Goal: Complete application form: Complete application form

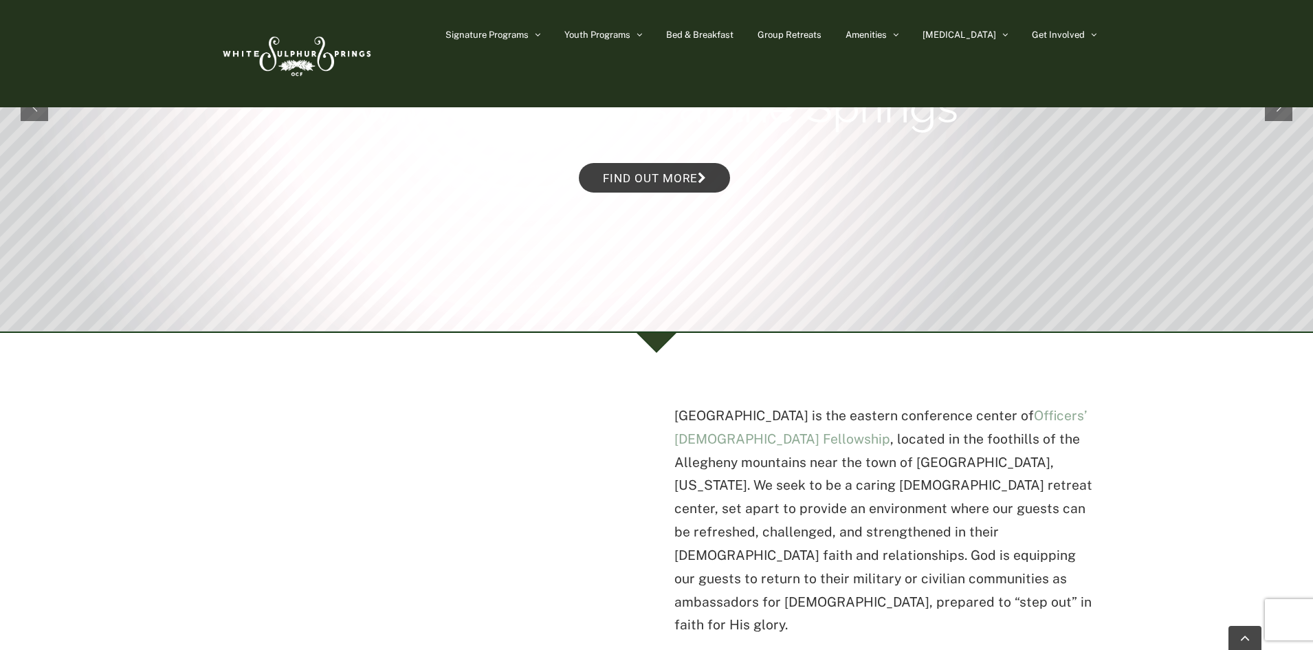
scroll to position [275, 0]
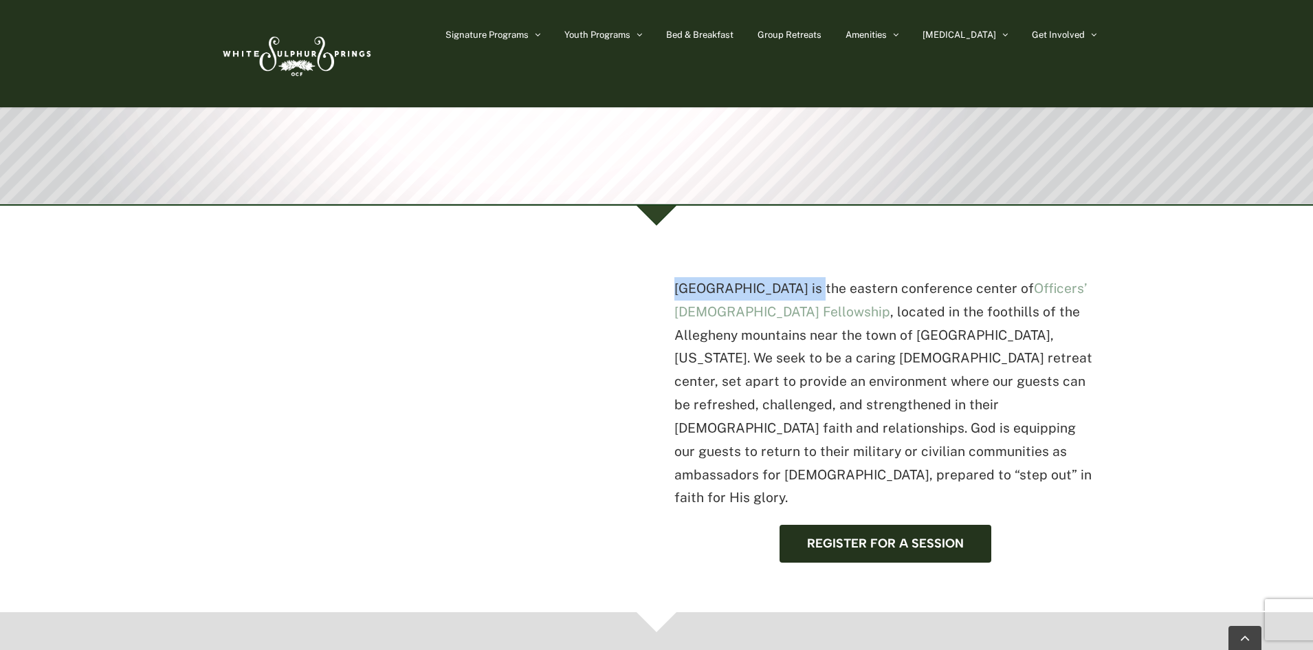
copy p "[GEOGRAPHIC_DATA]"
drag, startPoint x: 811, startPoint y: 287, endPoint x: 680, endPoint y: 287, distance: 131.3
click at [680, 287] on p "[GEOGRAPHIC_DATA] is the eastern conference center of Officers’ [DEMOGRAPHIC_DA…" at bounding box center [886, 393] width 422 height 232
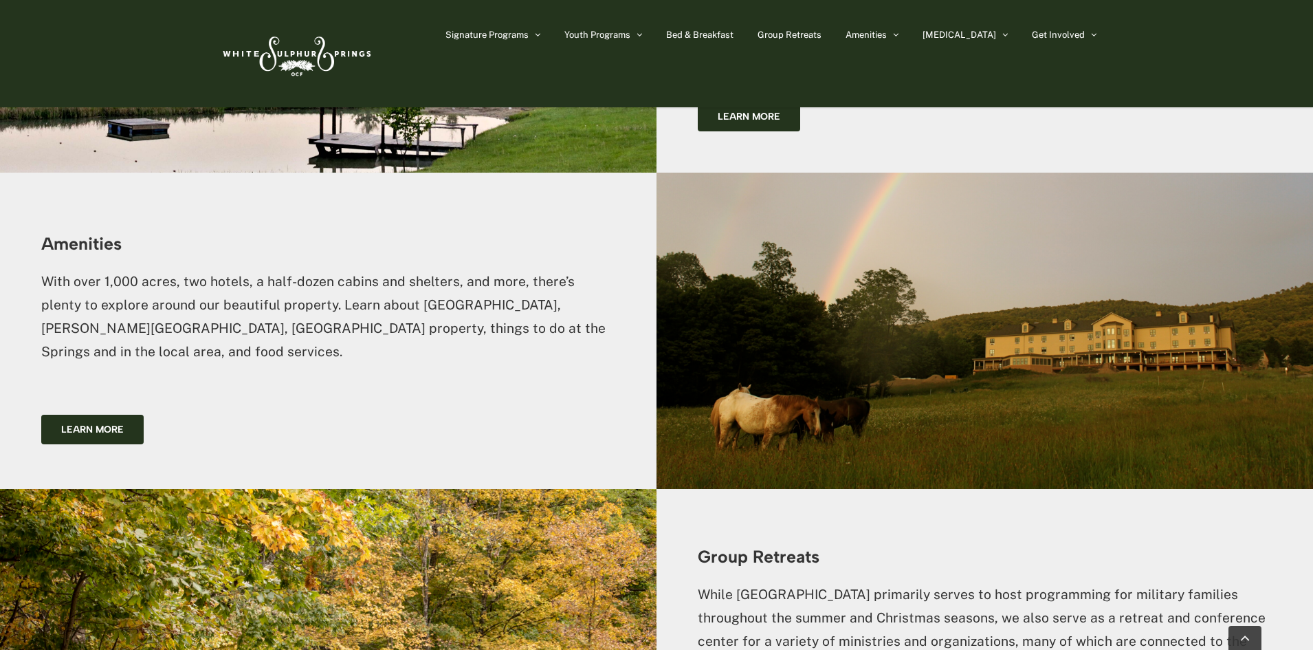
scroll to position [2512, 0]
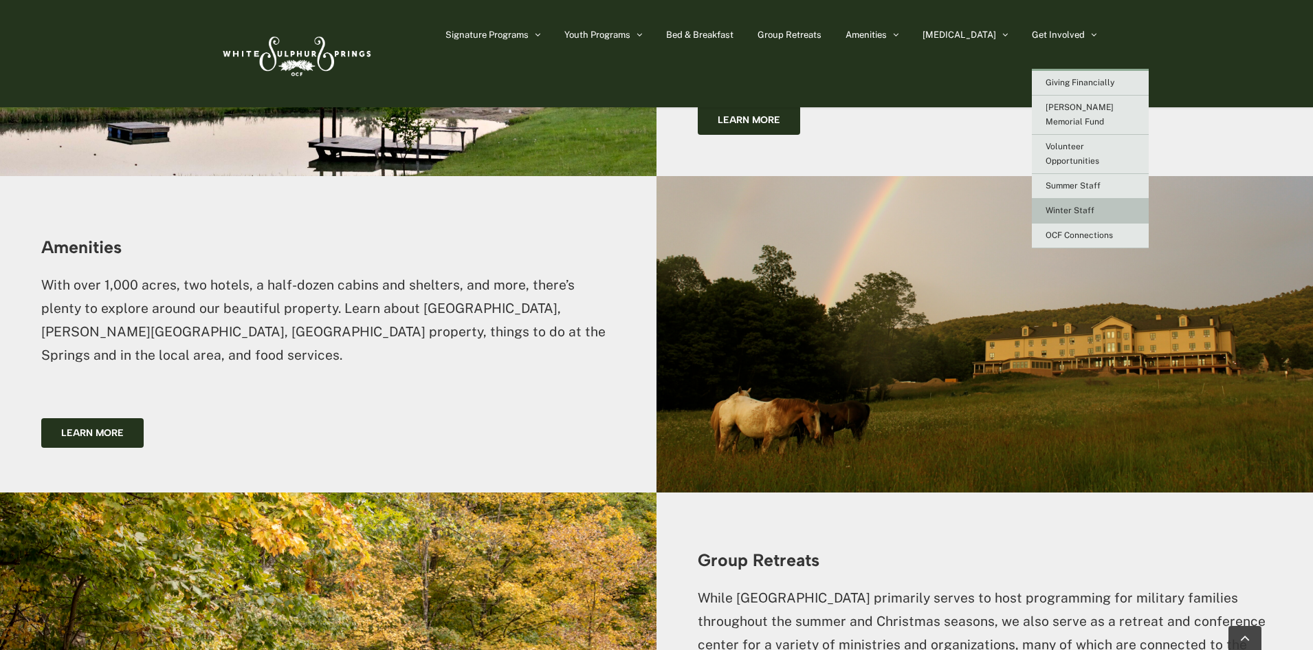
click at [1069, 199] on link "Winter Staff" at bounding box center [1090, 211] width 117 height 25
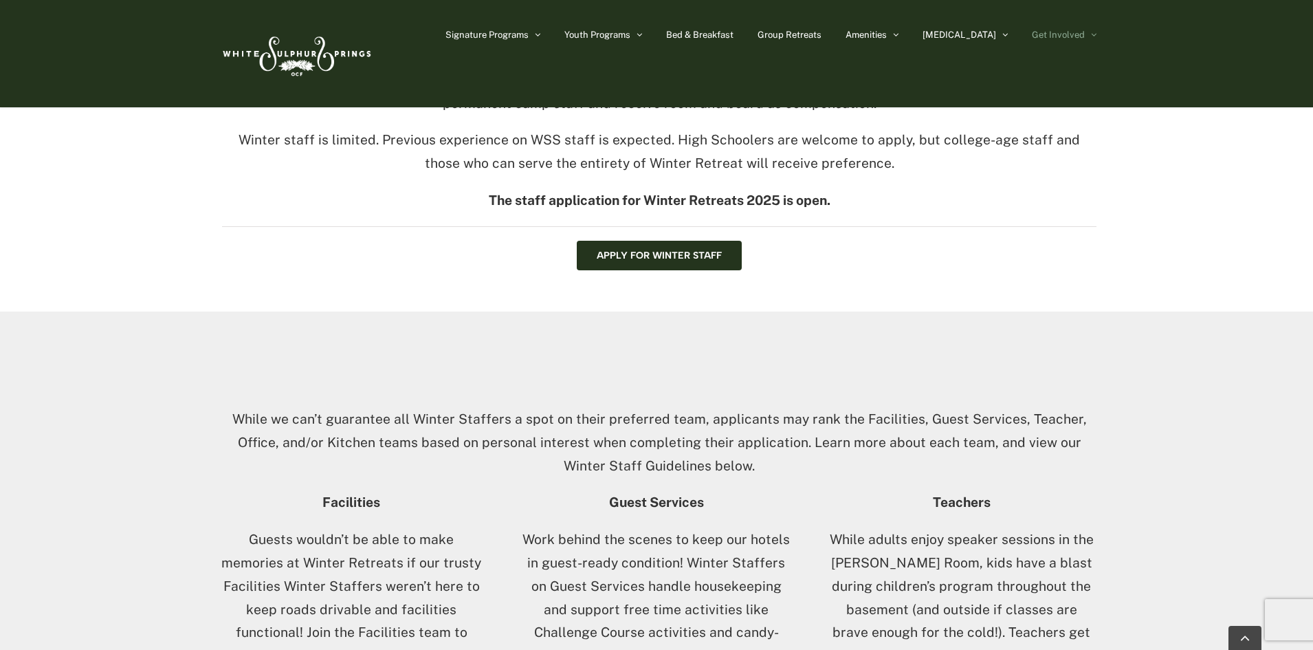
scroll to position [550, 0]
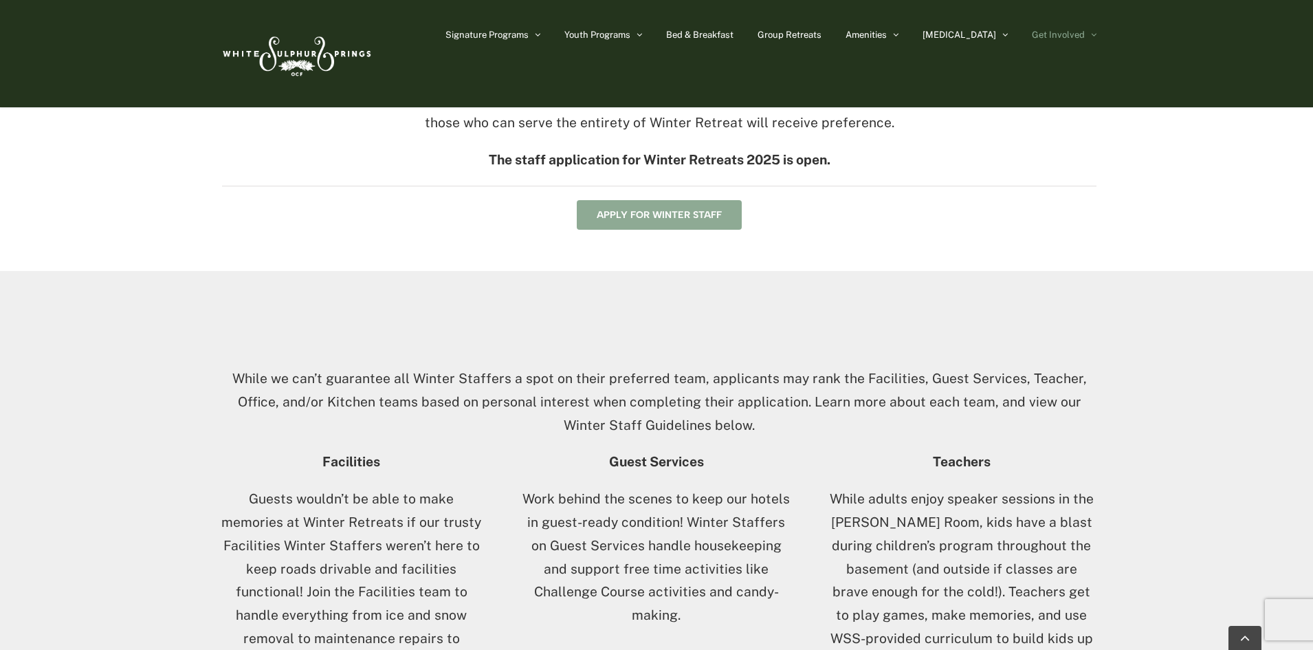
click at [657, 214] on span "Apply for Winter Staff" at bounding box center [659, 215] width 125 height 12
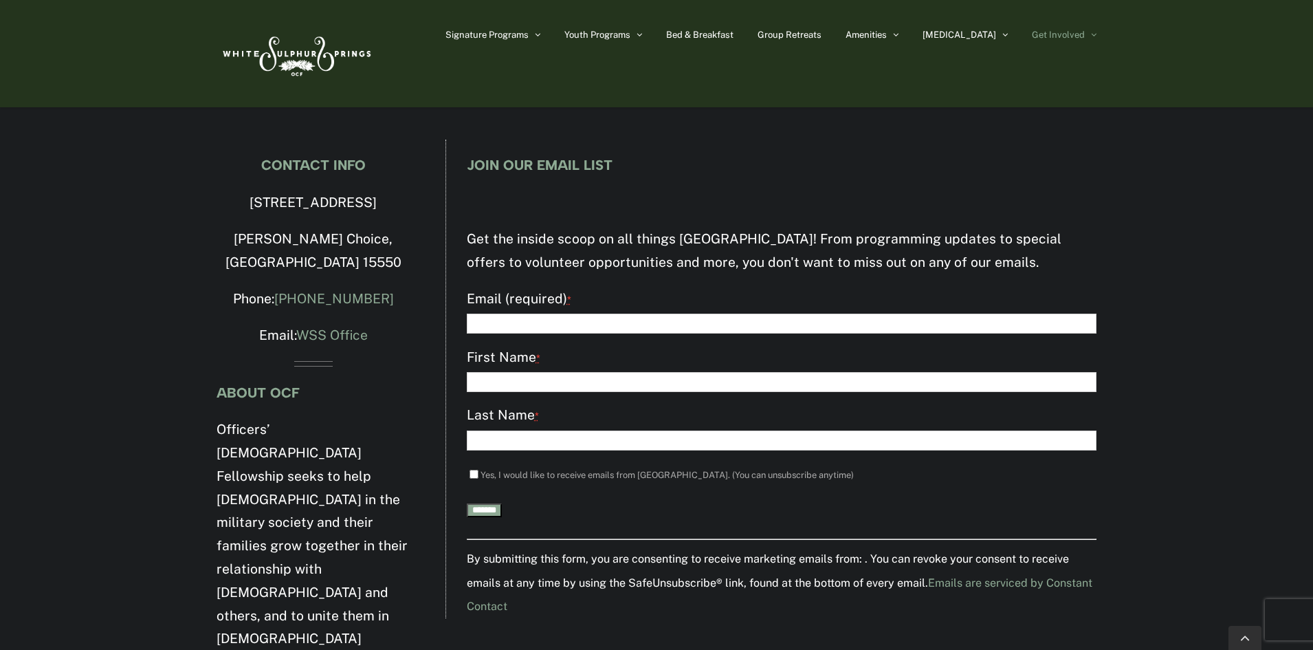
scroll to position [1379, 0]
